Goal: Task Accomplishment & Management: Manage account settings

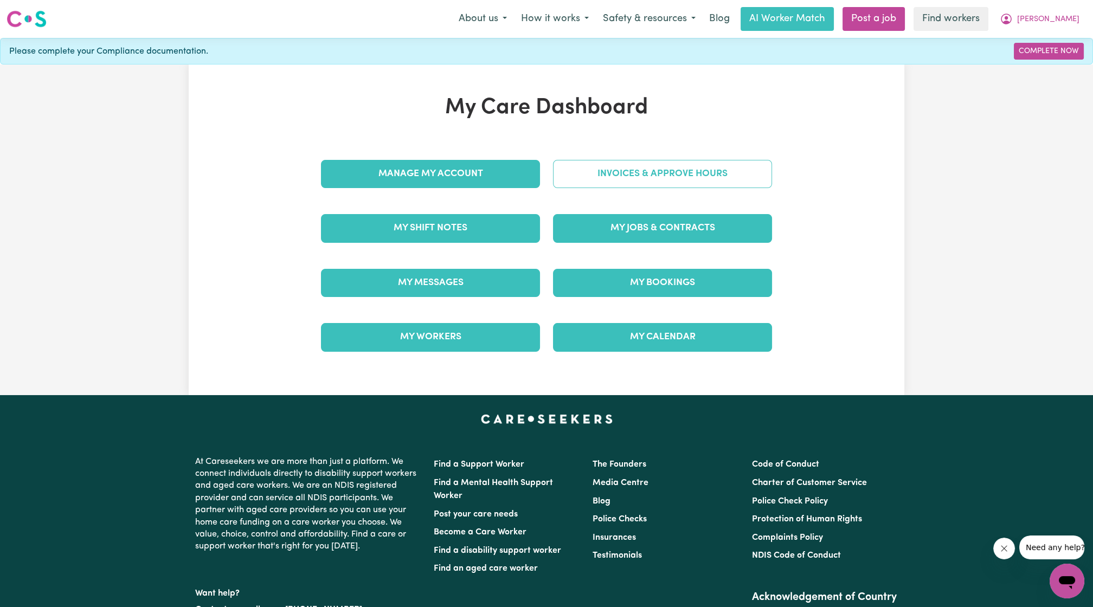
click at [596, 164] on link "Invoices & Approve Hours" at bounding box center [662, 174] width 219 height 28
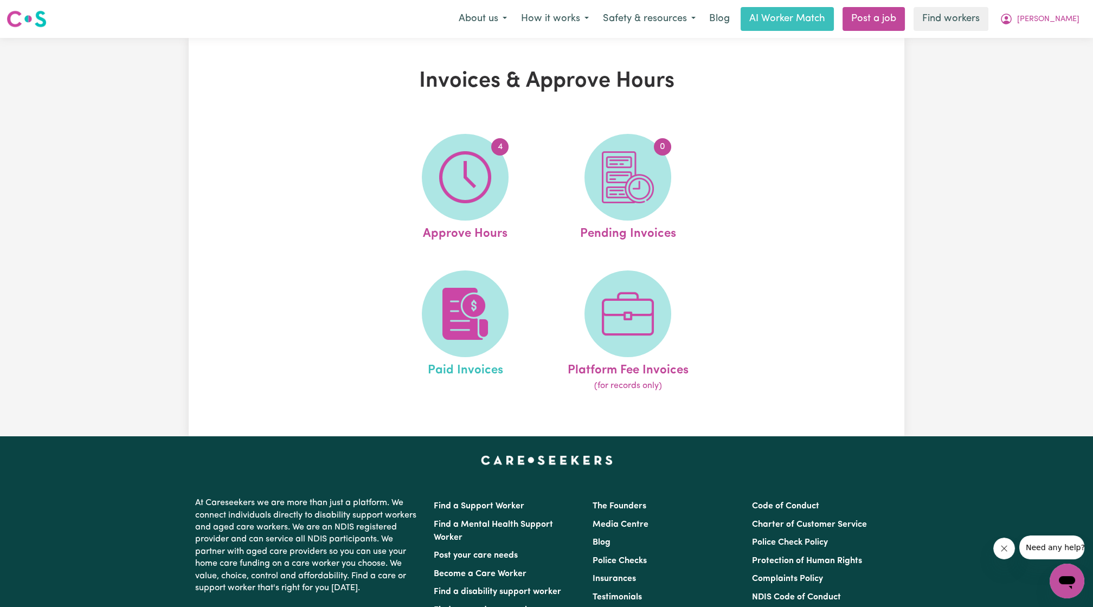
click at [457, 378] on span "Paid Invoices" at bounding box center [464, 368] width 75 height 23
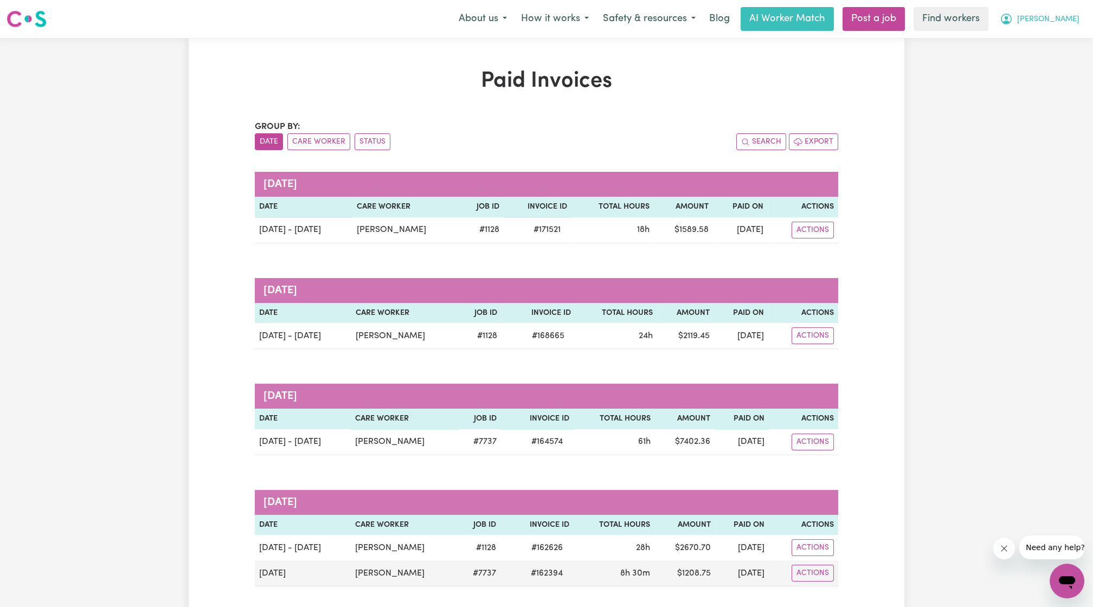
click at [1053, 16] on span "[PERSON_NAME]" at bounding box center [1048, 20] width 62 height 12
click at [1009, 35] on link "My Dashboard" at bounding box center [1043, 42] width 86 height 21
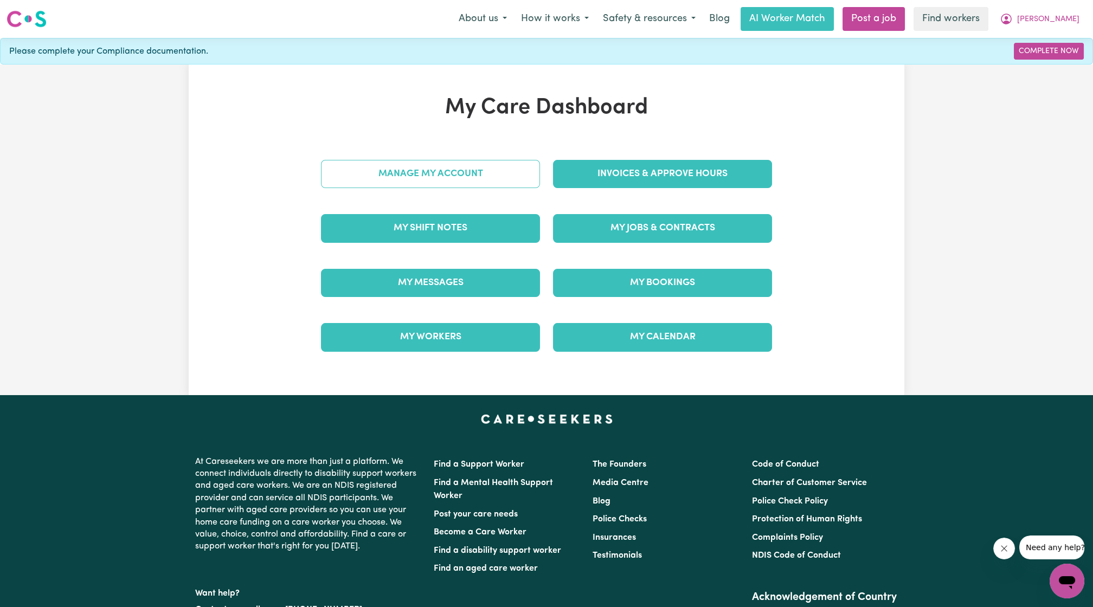
click at [364, 184] on link "Manage My Account" at bounding box center [430, 174] width 219 height 28
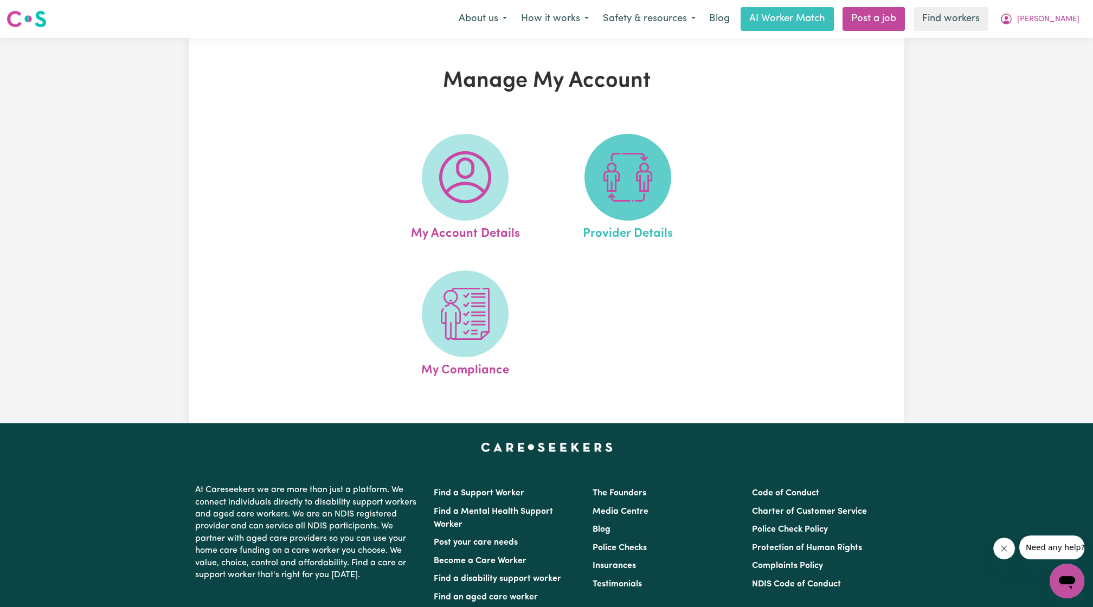
click at [602, 168] on img at bounding box center [628, 177] width 52 height 52
select select "NDIS_FUNDING_PLAN_MANAGED"
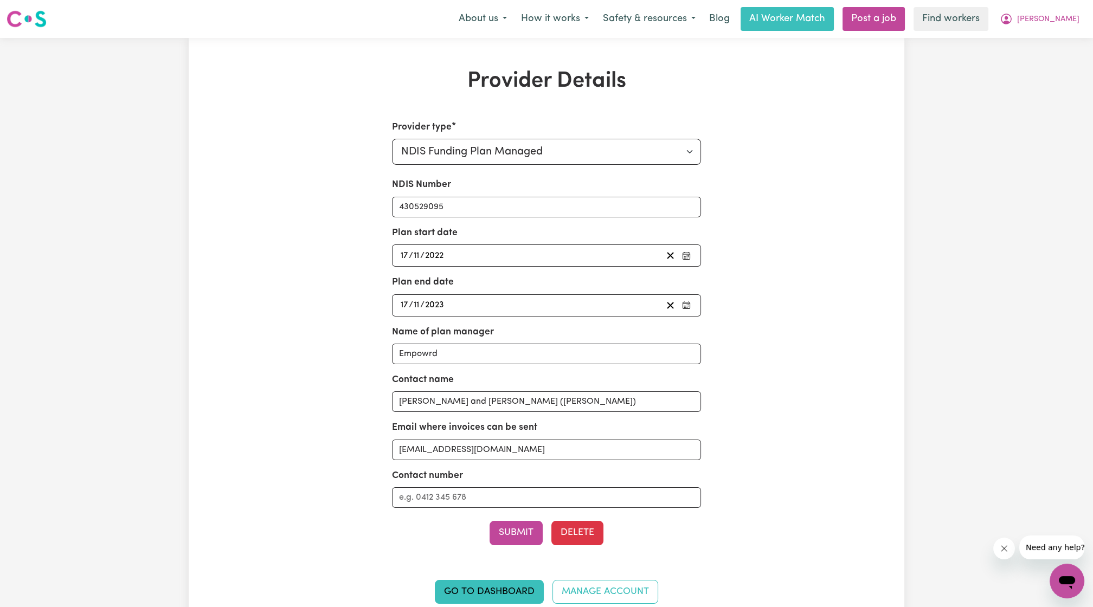
click at [270, 350] on div "Provider Details Provider type Select your provider type... Privately Aged Care…" at bounding box center [546, 342] width 715 height 549
click at [402, 66] on div "Provider Details Provider type Select your provider type... Privately Aged Care…" at bounding box center [546, 342] width 715 height 609
click at [1074, 22] on span "[PERSON_NAME]" at bounding box center [1048, 20] width 62 height 12
click at [1014, 83] on link "Logout" at bounding box center [1043, 83] width 86 height 21
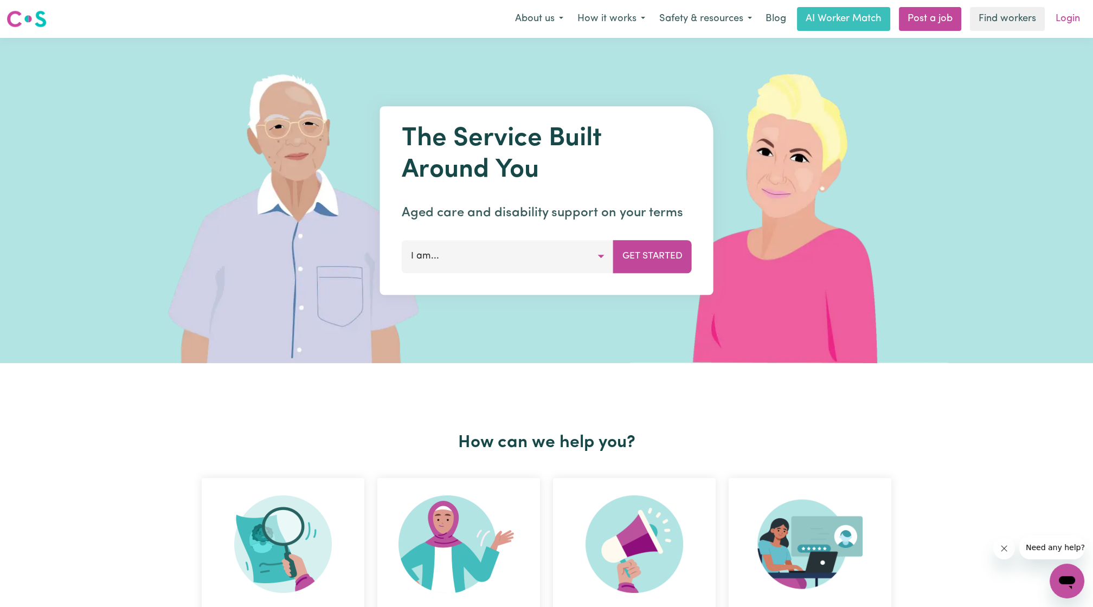
click at [1072, 23] on link "Login" at bounding box center [1067, 19] width 37 height 24
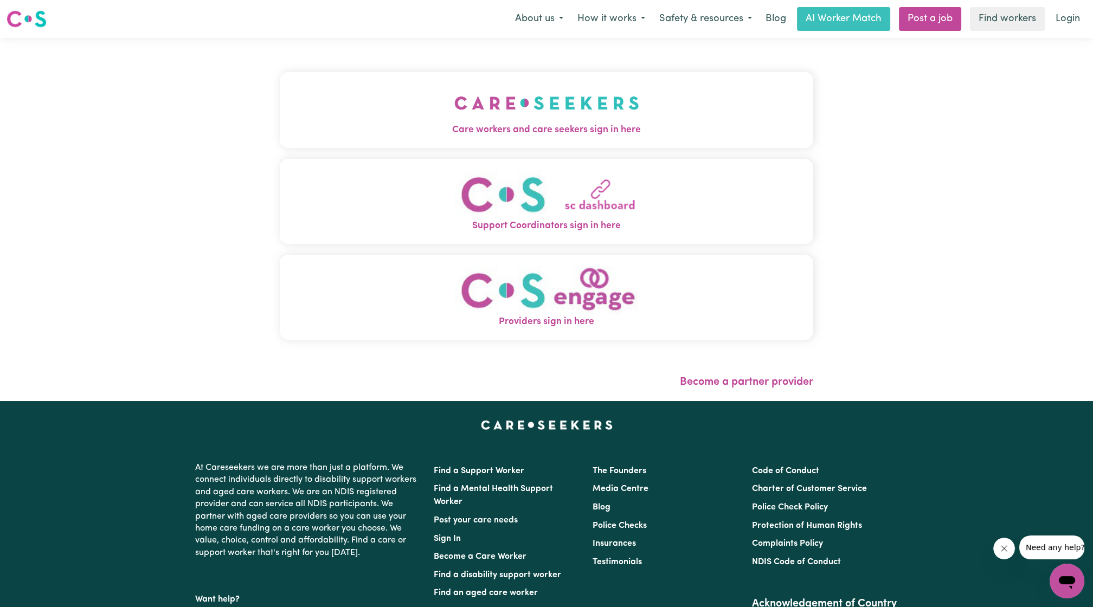
click at [552, 81] on button "Care workers and care seekers sign in here" at bounding box center [546, 110] width 533 height 76
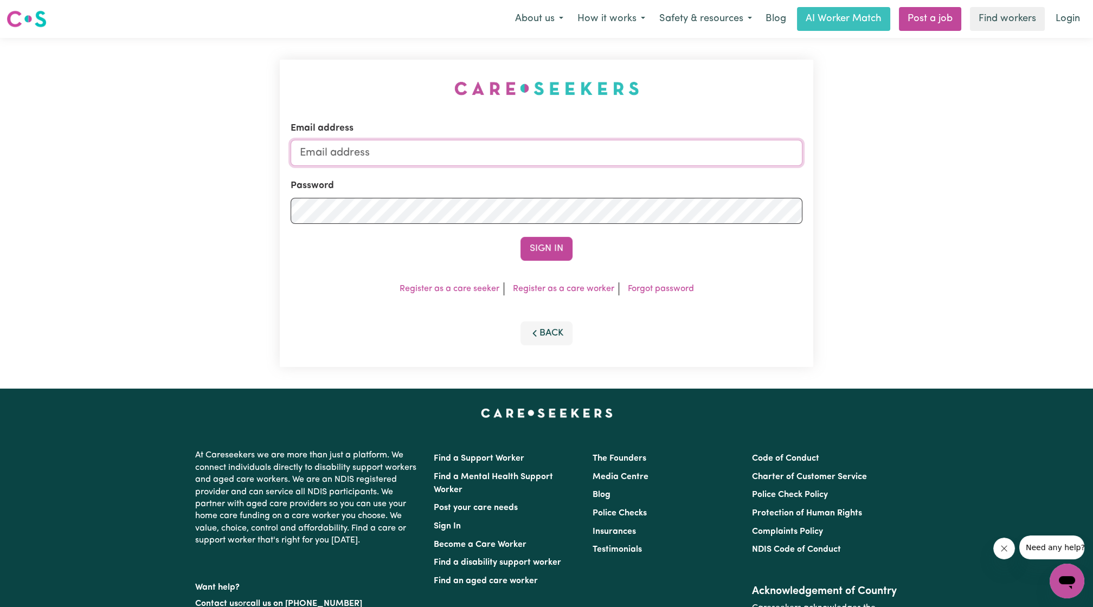
click at [514, 154] on input "Email address" at bounding box center [547, 153] width 512 height 26
drag, startPoint x: 356, startPoint y: 150, endPoint x: 709, endPoint y: 169, distance: 354.5
click at [709, 169] on form "Email address [EMAIL_ADDRESS][PERSON_NAME][DOMAIN_NAME] Password Sign In" at bounding box center [547, 190] width 512 height 139
type input "[EMAIL_ADDRESS][DOMAIN_NAME]"
click at [545, 260] on button "Sign In" at bounding box center [546, 249] width 52 height 24
